Goal: Task Accomplishment & Management: Use online tool/utility

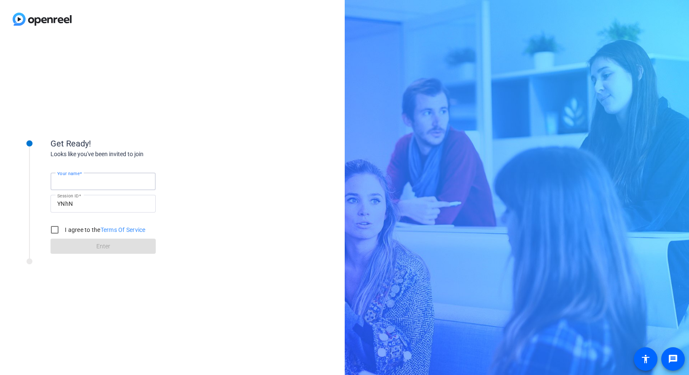
click at [101, 182] on input "Your name" at bounding box center [103, 181] width 92 height 10
type input "[PERSON_NAME]"
click at [54, 225] on input "I agree to the Terms Of Service" at bounding box center [54, 229] width 17 height 17
checkbox input "true"
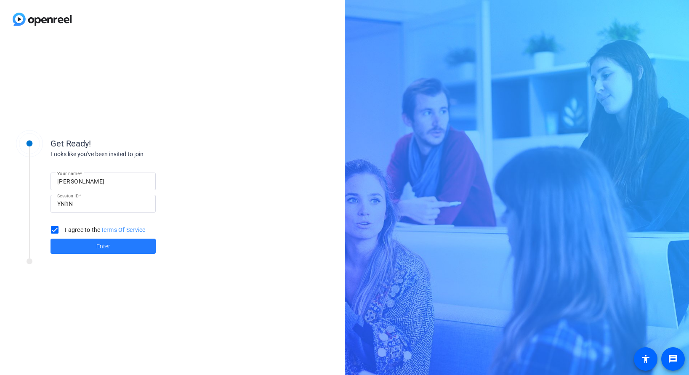
click at [103, 245] on span "Enter" at bounding box center [103, 246] width 14 height 9
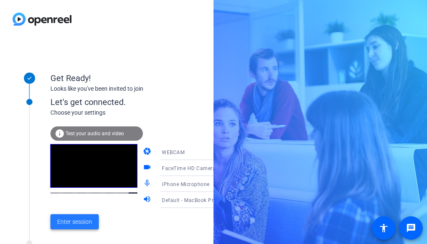
click at [79, 222] on span "Enter session" at bounding box center [74, 222] width 35 height 9
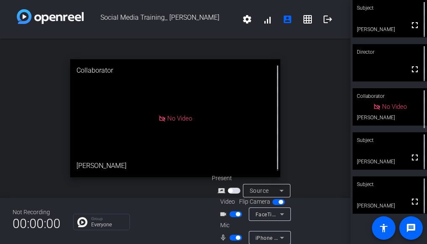
click at [237, 239] on span "button" at bounding box center [238, 238] width 4 height 4
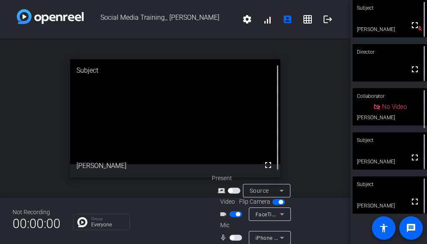
click at [233, 238] on span "button" at bounding box center [232, 238] width 4 height 4
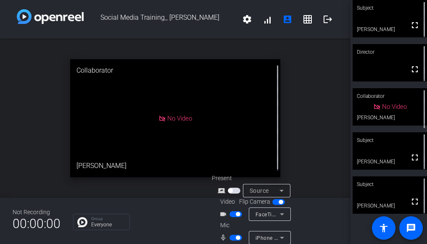
click at [416, 8] on div "Subject" at bounding box center [390, 8] width 74 height 16
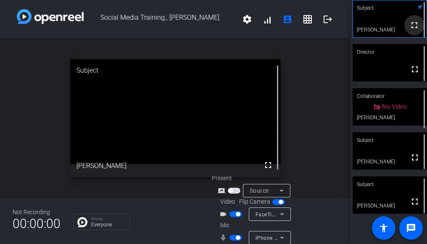
click at [416, 19] on span at bounding box center [415, 25] width 20 height 20
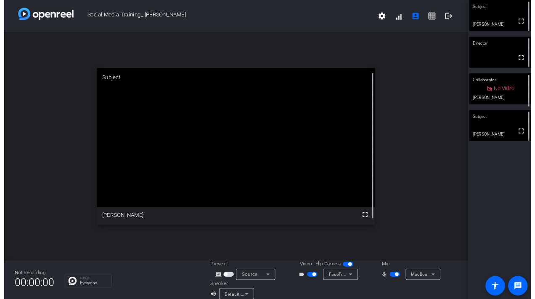
scroll to position [10, 0]
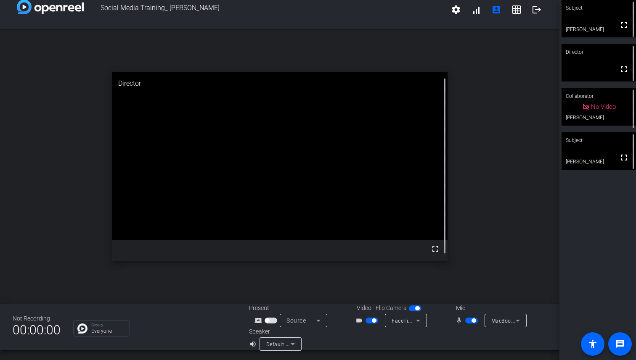
click at [626, 8] on div "Subject" at bounding box center [599, 8] width 74 height 16
click at [626, 8] on icon at bounding box center [628, 7] width 5 height 5
click at [599, 22] on video at bounding box center [599, 18] width 74 height 37
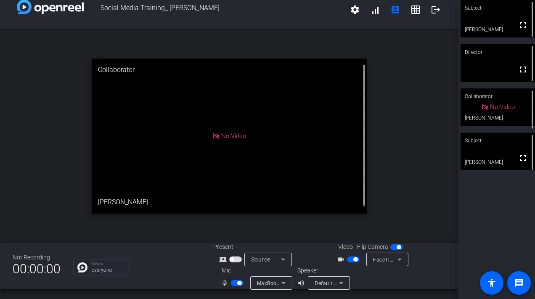
click at [237, 281] on span "button" at bounding box center [239, 283] width 4 height 4
click at [353, 259] on span "button" at bounding box center [355, 259] width 4 height 4
click at [519, 279] on mat-icon "message" at bounding box center [519, 283] width 10 height 10
click at [231, 282] on span "button" at bounding box center [233, 283] width 4 height 4
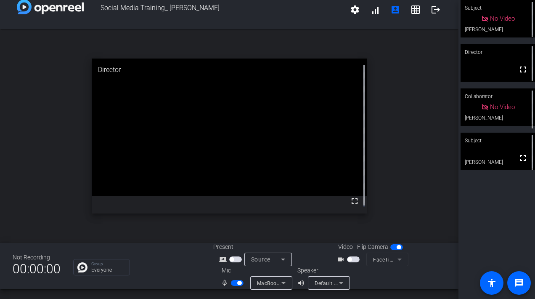
click at [233, 259] on span "button" at bounding box center [235, 259] width 13 height 6
click at [349, 260] on span "button" at bounding box center [353, 259] width 13 height 6
